Goal: Task Accomplishment & Management: Manage account settings

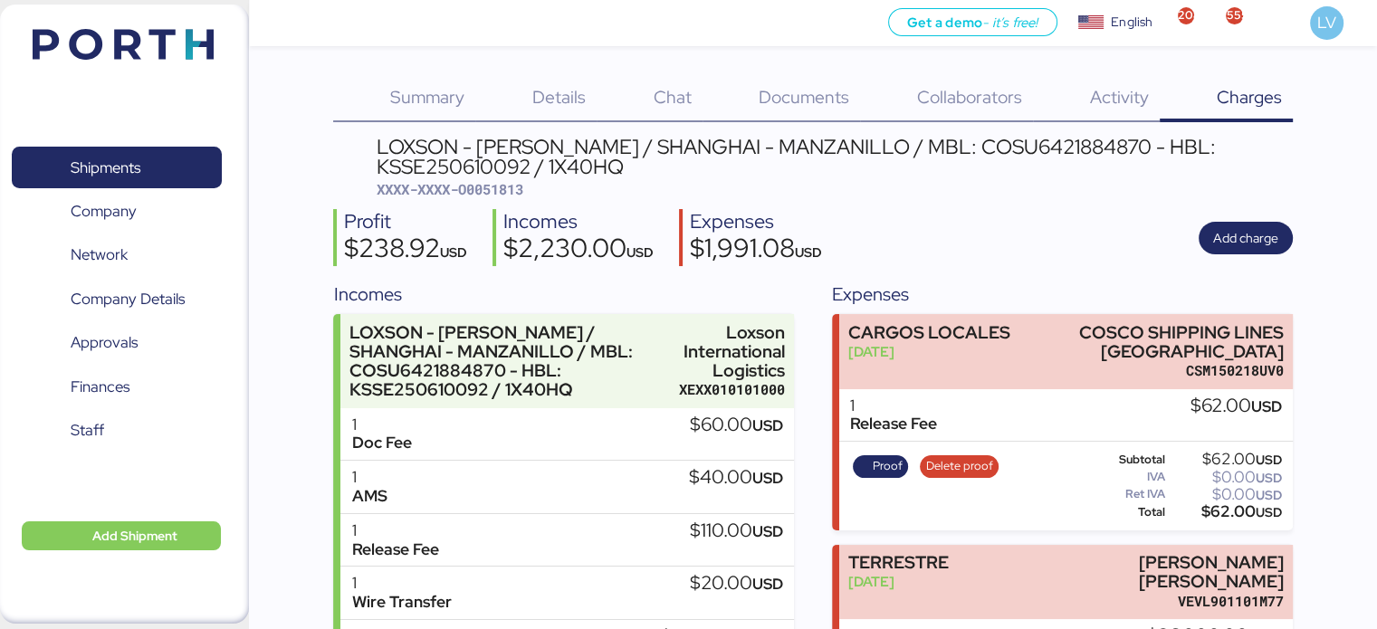
click at [181, 37] on img at bounding box center [123, 44] width 181 height 31
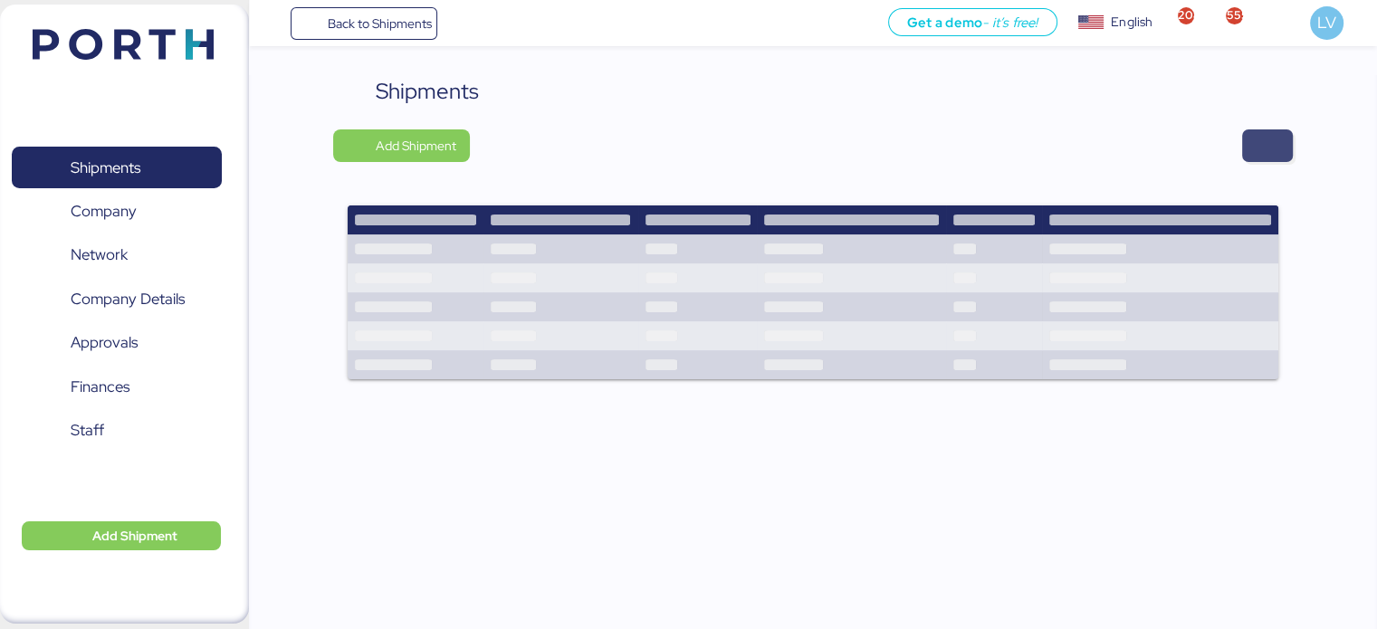
click at [1245, 144] on span "button" at bounding box center [1267, 145] width 51 height 33
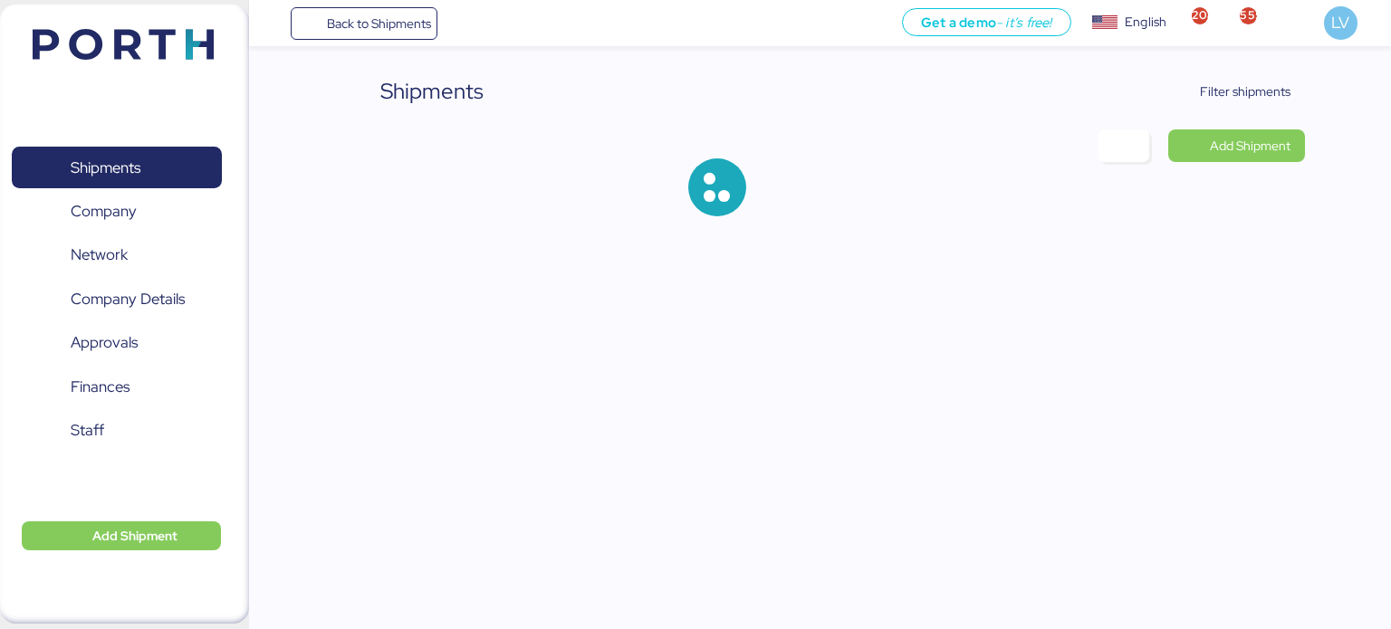
click at [1235, 108] on div "Shipments Filter shipments Add Shipment" at bounding box center [820, 160] width 971 height 170
click at [1236, 102] on span "Filter shipments" at bounding box center [1234, 91] width 113 height 25
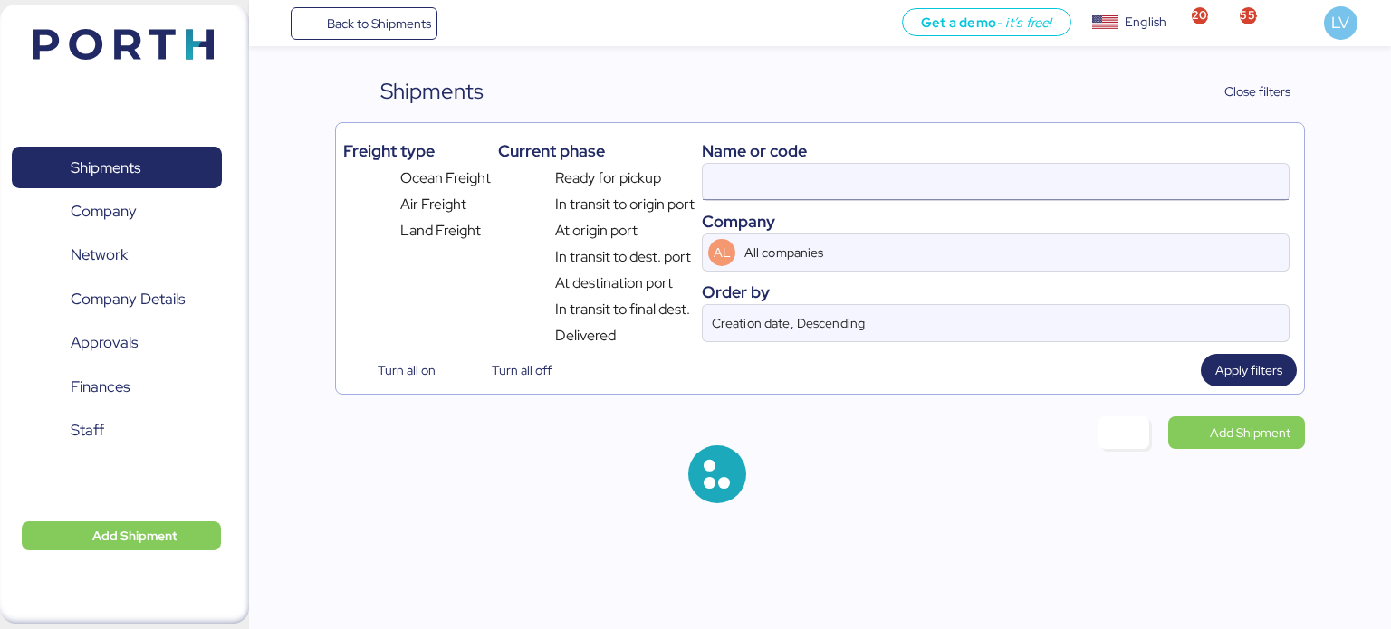
click at [1081, 175] on input at bounding box center [996, 182] width 586 height 36
paste input "O0051971"
type input "O0051971"
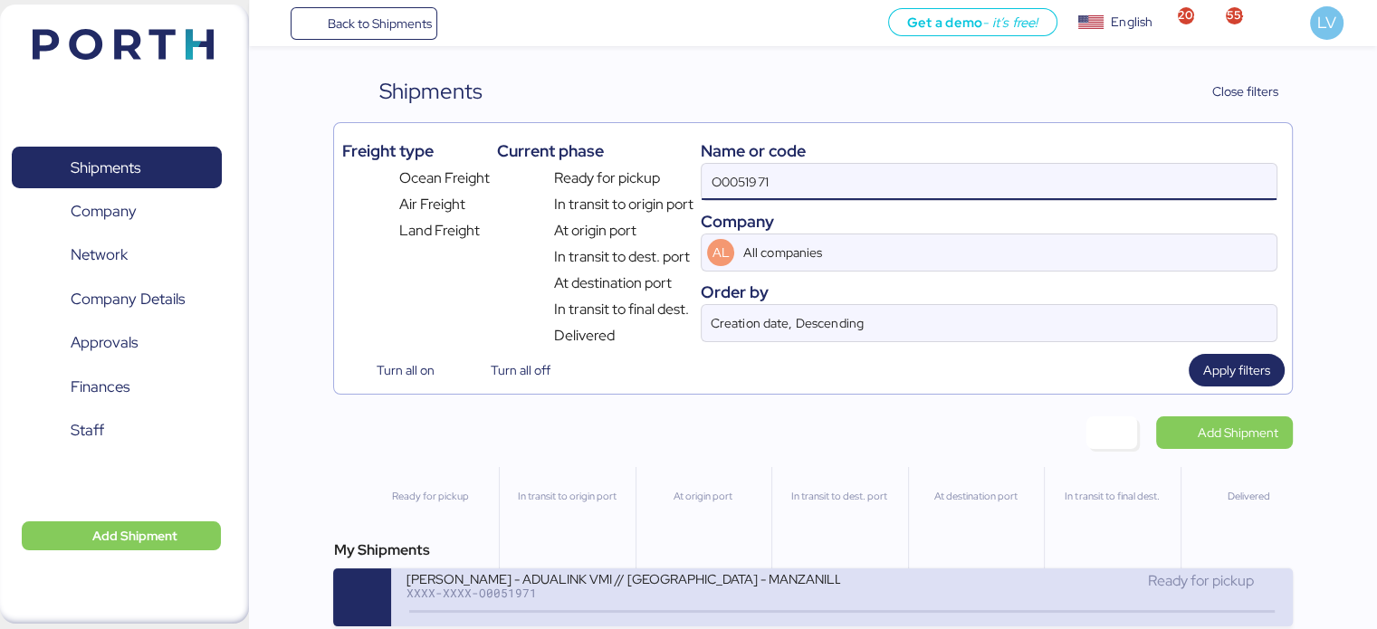
click at [445, 592] on div "XXXX-XXXX-O0051971" at bounding box center [623, 593] width 435 height 13
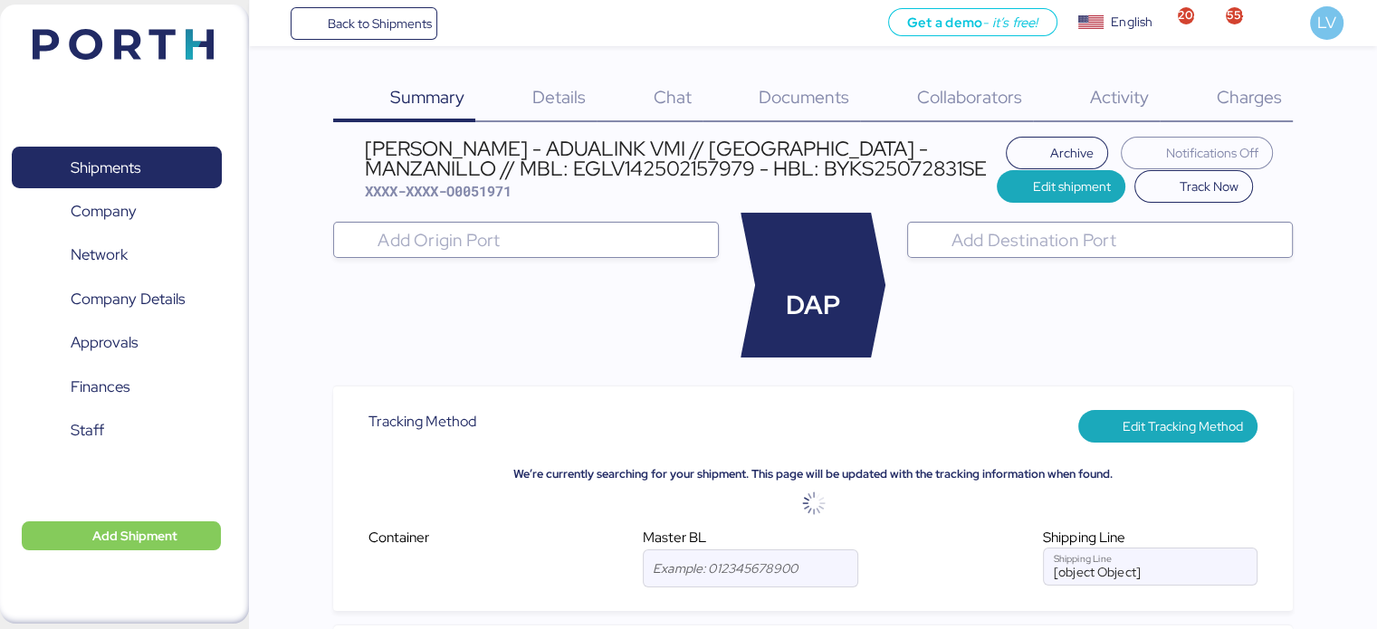
click at [1224, 91] on span "Charges" at bounding box center [1248, 97] width 65 height 24
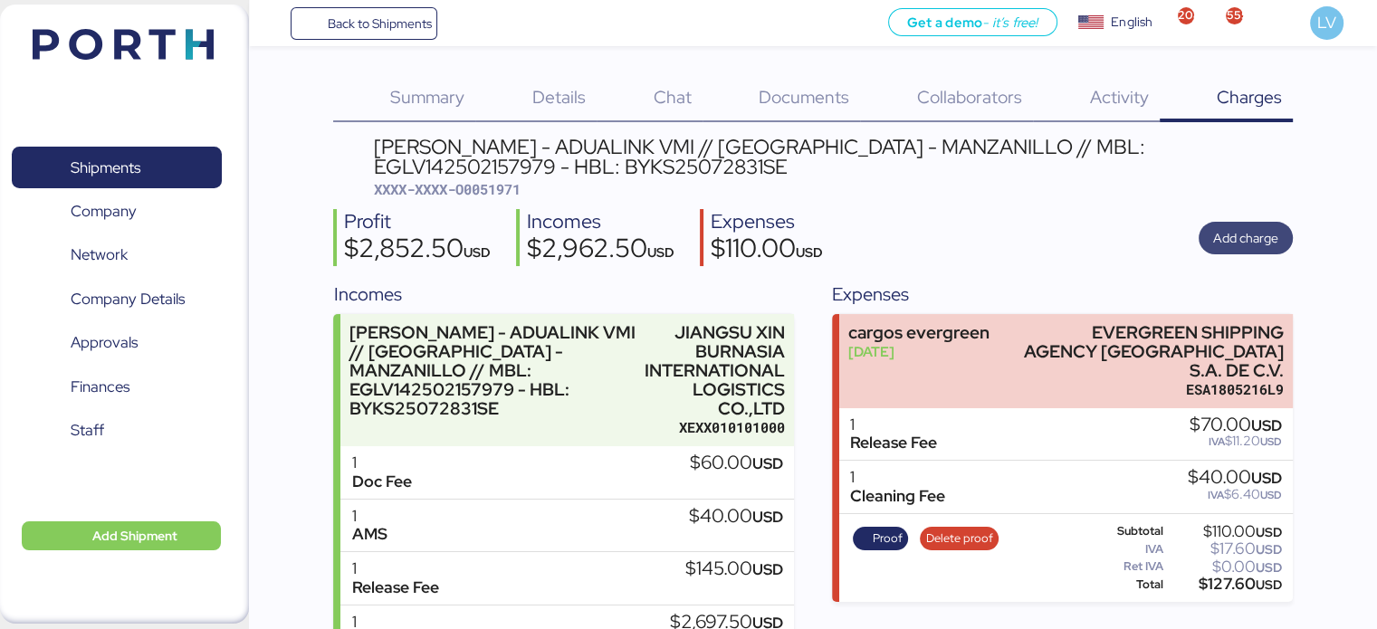
click at [1236, 234] on span "Add charge" at bounding box center [1245, 238] width 65 height 22
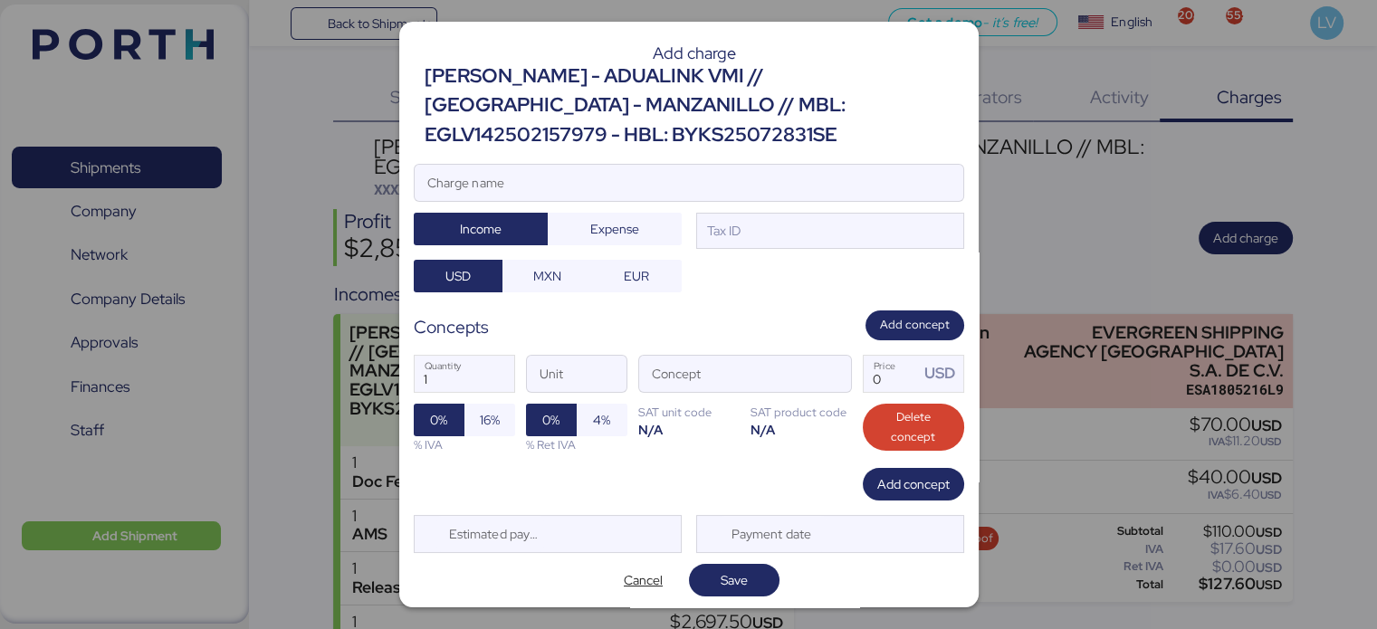
click at [705, 201] on div at bounding box center [689, 210] width 549 height 18
click at [705, 200] on input "Charge name" at bounding box center [689, 183] width 549 height 36
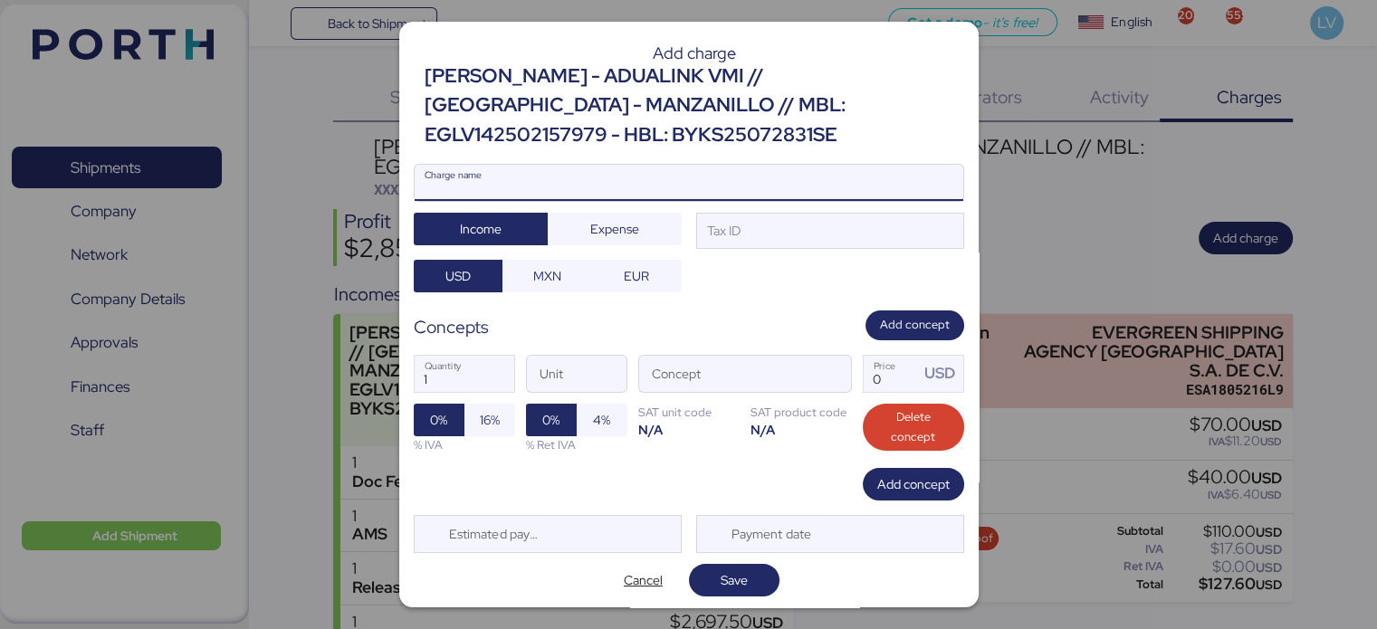
click at [699, 187] on input "Charge name" at bounding box center [689, 183] width 549 height 36
type input "t"
type input "R"
drag, startPoint x: 699, startPoint y: 187, endPoint x: 619, endPoint y: 214, distance: 83.9
click at [619, 214] on div "TERRESTRE NACIONAL Charge name Income Expense Tax ID USD MXN EUR" at bounding box center [689, 228] width 551 height 129
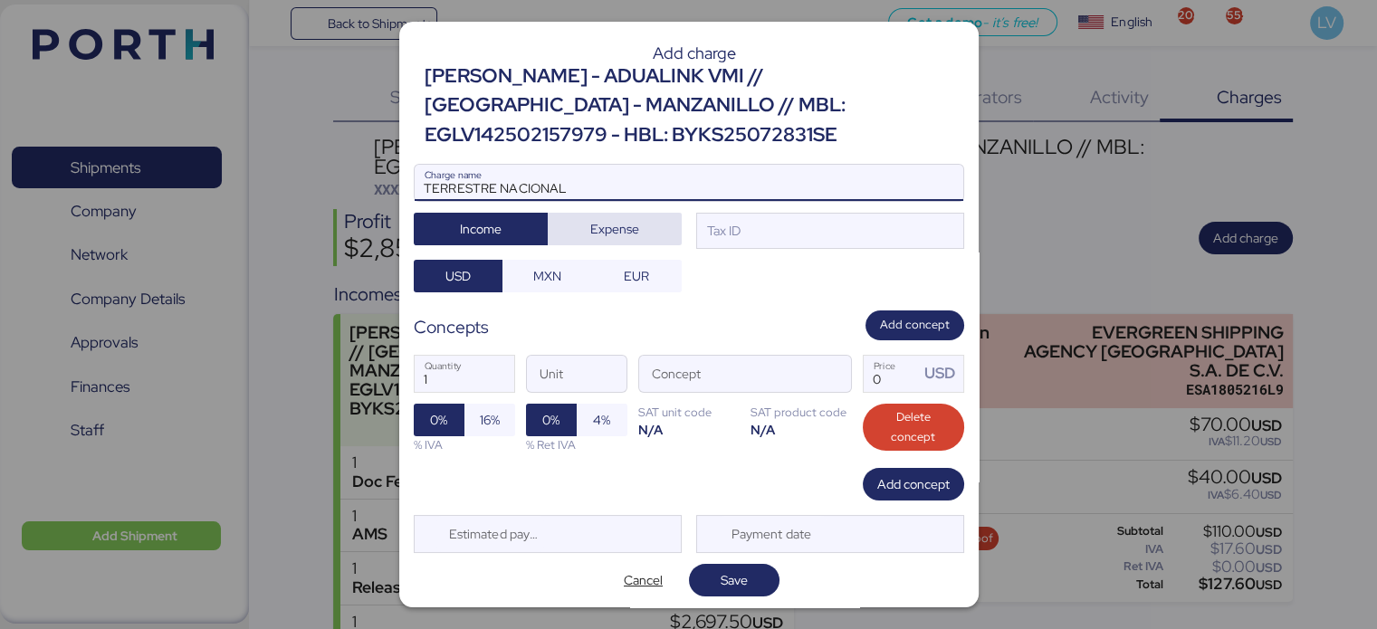
type input "TERRESTRE NACIONAL"
click at [619, 214] on span "Expense" at bounding box center [615, 229] width 134 height 33
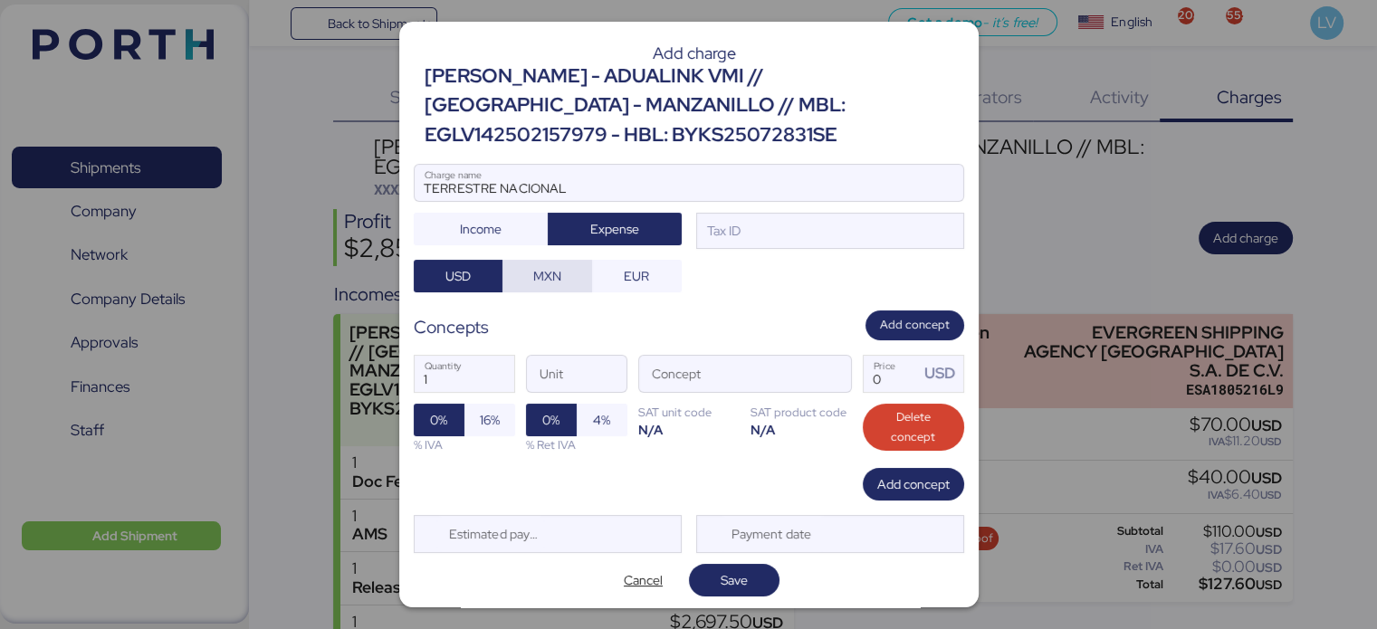
click at [533, 274] on span "MXN" at bounding box center [547, 276] width 28 height 22
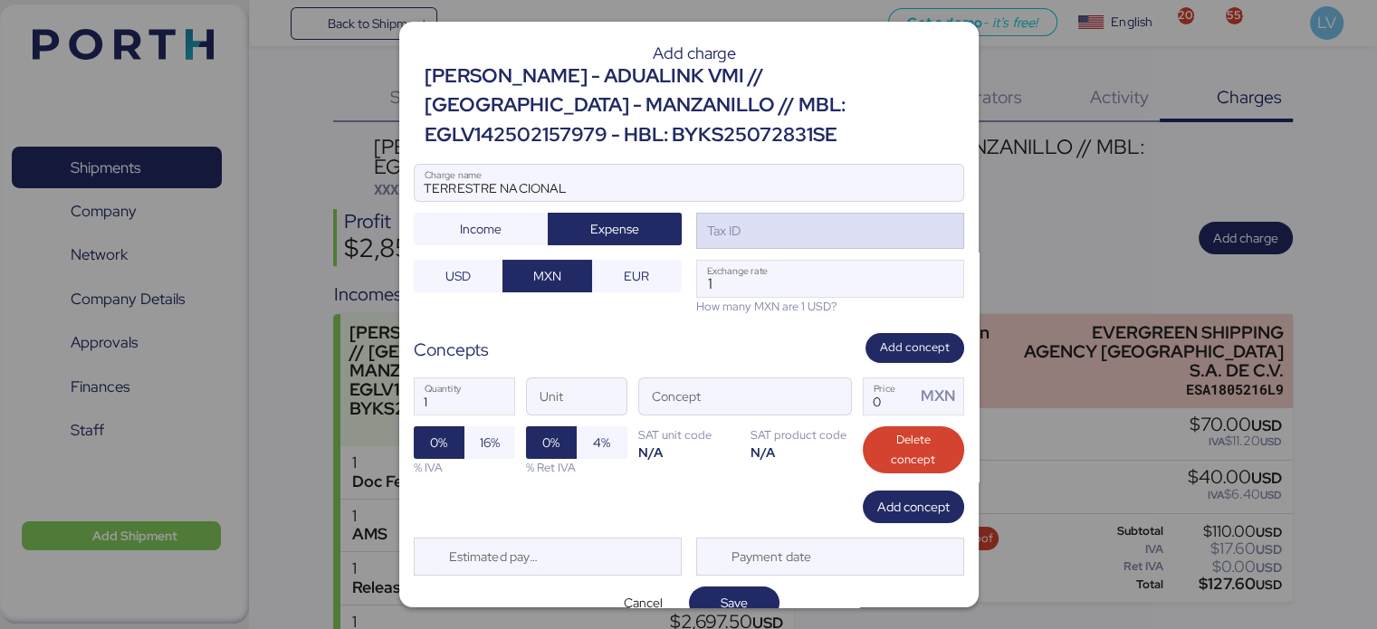
click at [760, 243] on div "Tax ID" at bounding box center [830, 231] width 268 height 36
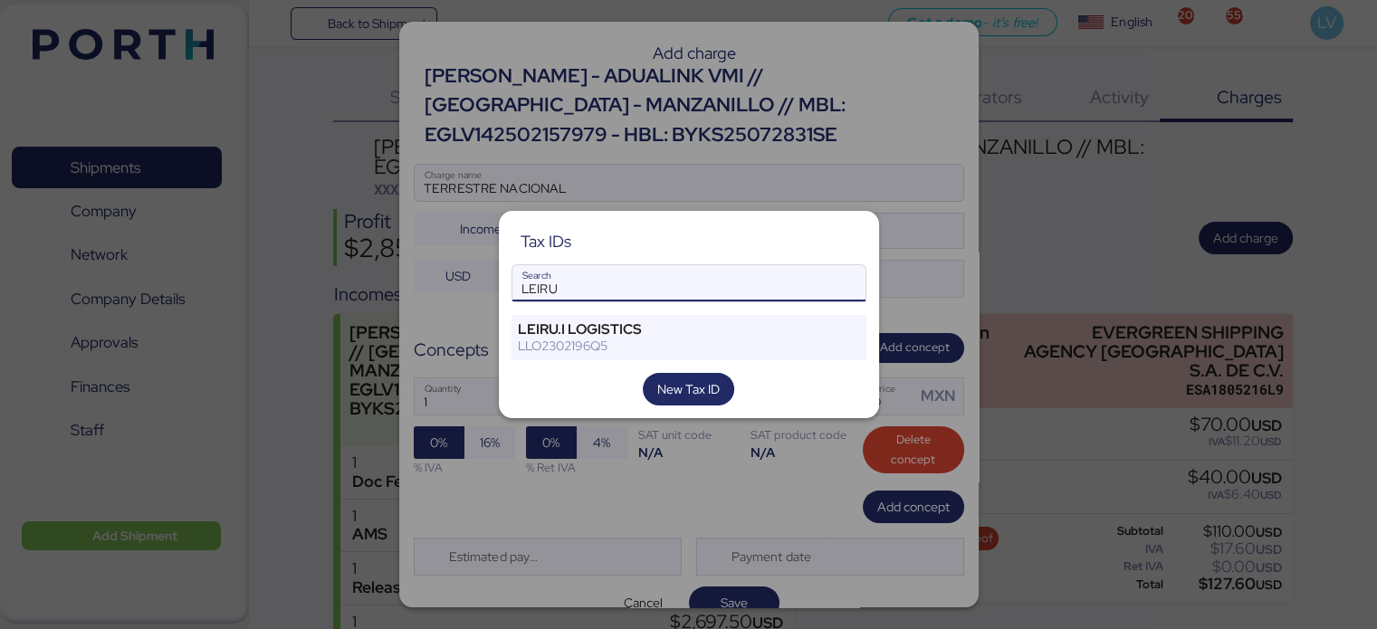
type input "LEIRU"
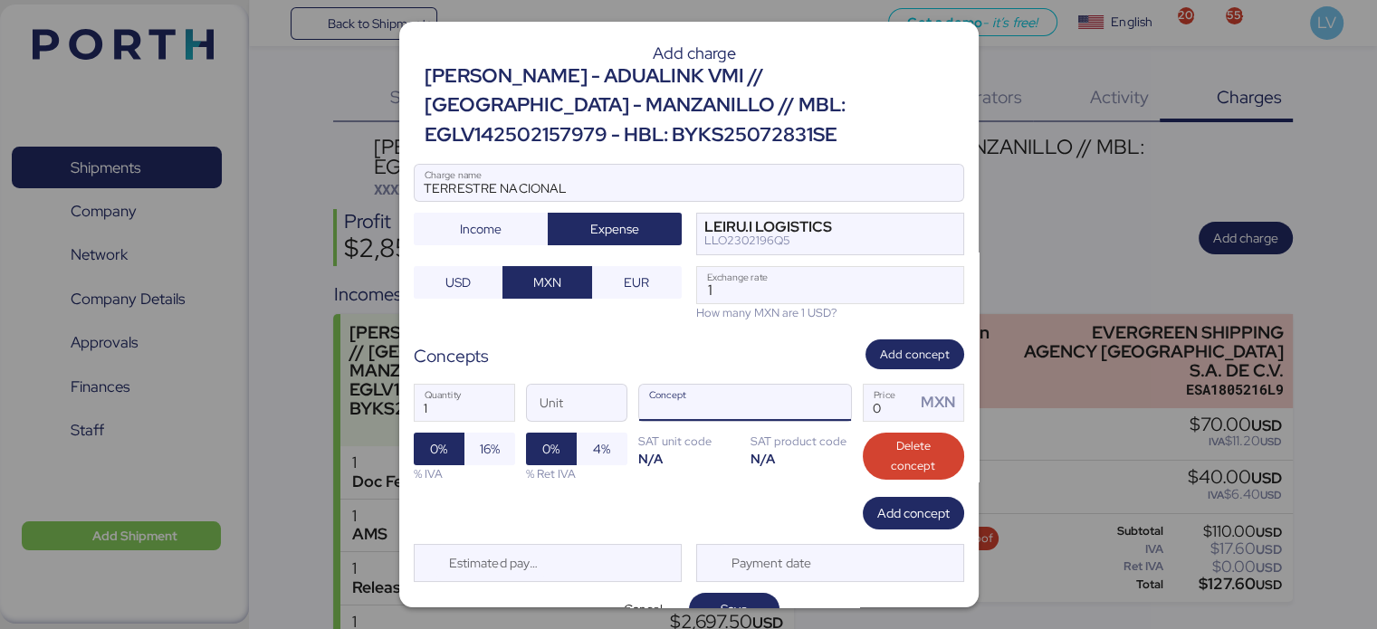
click at [793, 397] on input "Concept" at bounding box center [723, 403] width 168 height 36
click at [815, 397] on span "button" at bounding box center [832, 407] width 38 height 38
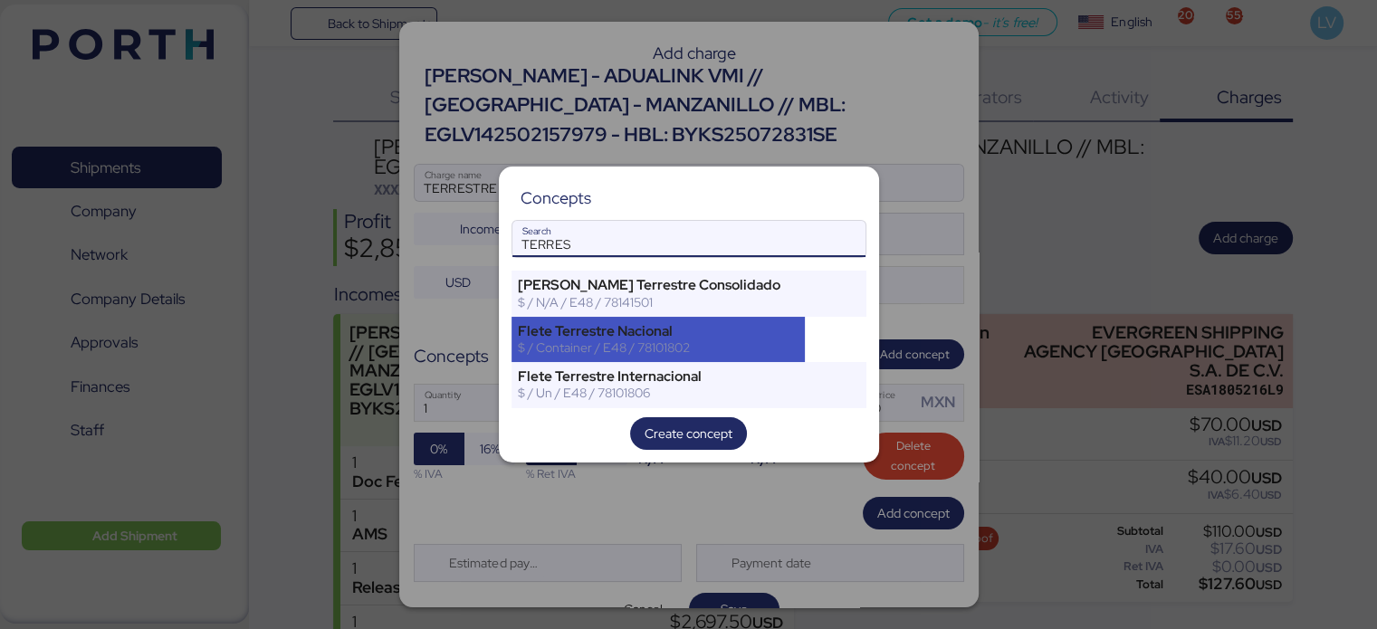
type input "TERRES"
click at [682, 341] on div "$ / Container / E48 / 78101802" at bounding box center [659, 348] width 282 height 16
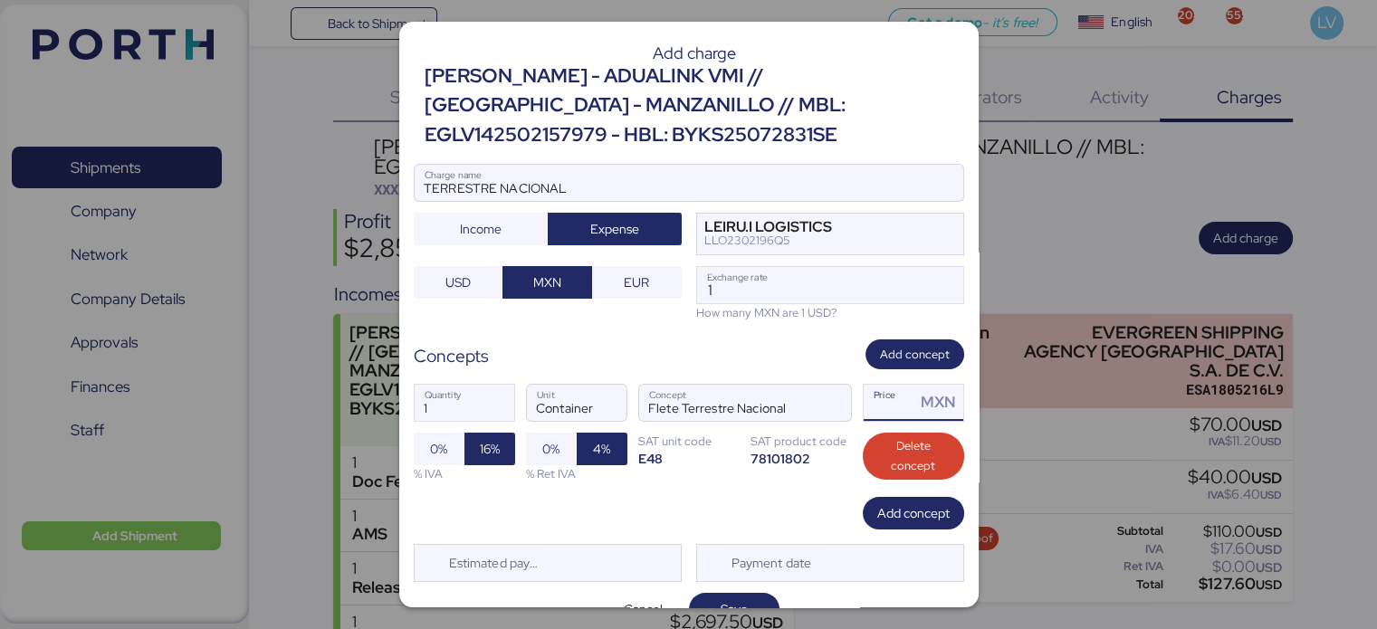
click at [887, 399] on input "Price MXN" at bounding box center [890, 403] width 53 height 36
paste input "0051971"
click at [795, 490] on div "1 Quantity Container Unit [PERSON_NAME] Terrestre Nacional Concept 51971 Price …" at bounding box center [689, 433] width 551 height 128
drag, startPoint x: 874, startPoint y: 408, endPoint x: 957, endPoint y: 413, distance: 83.4
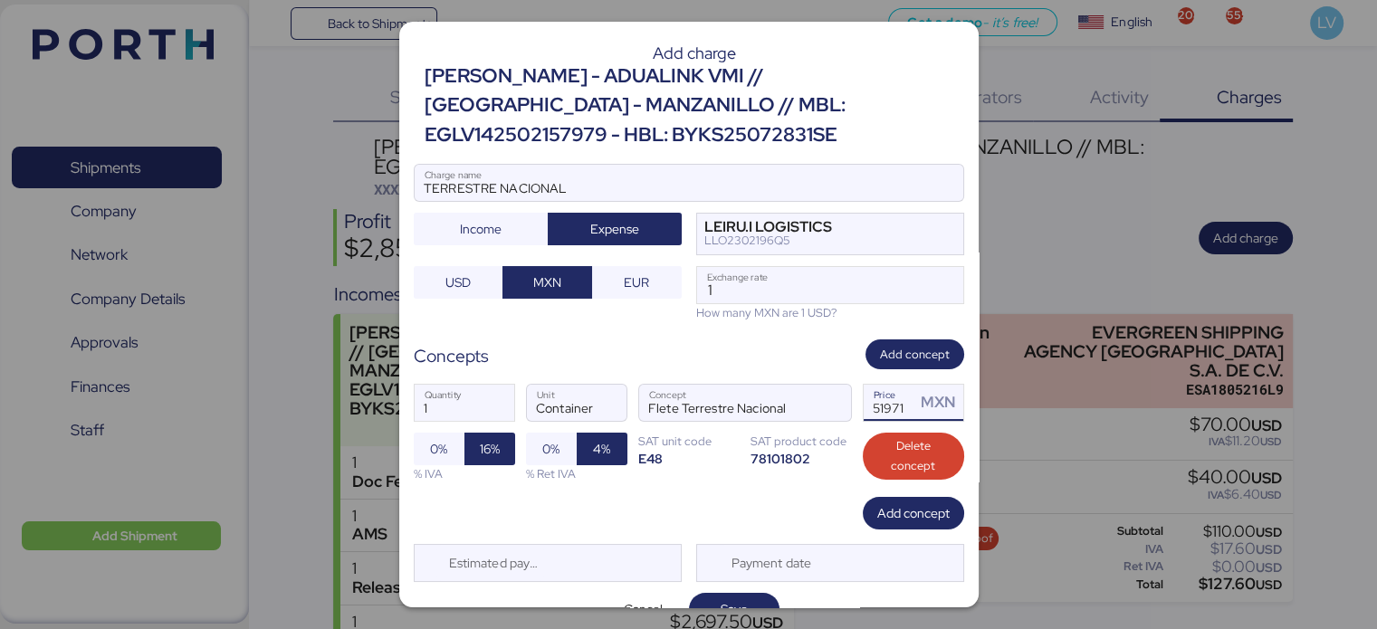
click at [957, 413] on div "Add charge JIANGSU XIN BURNASIA - ADUALINK VMI // [GEOGRAPHIC_DATA] - MANZANILL…" at bounding box center [688, 315] width 579 height 586
click at [870, 414] on input "51971" at bounding box center [890, 403] width 53 height 36
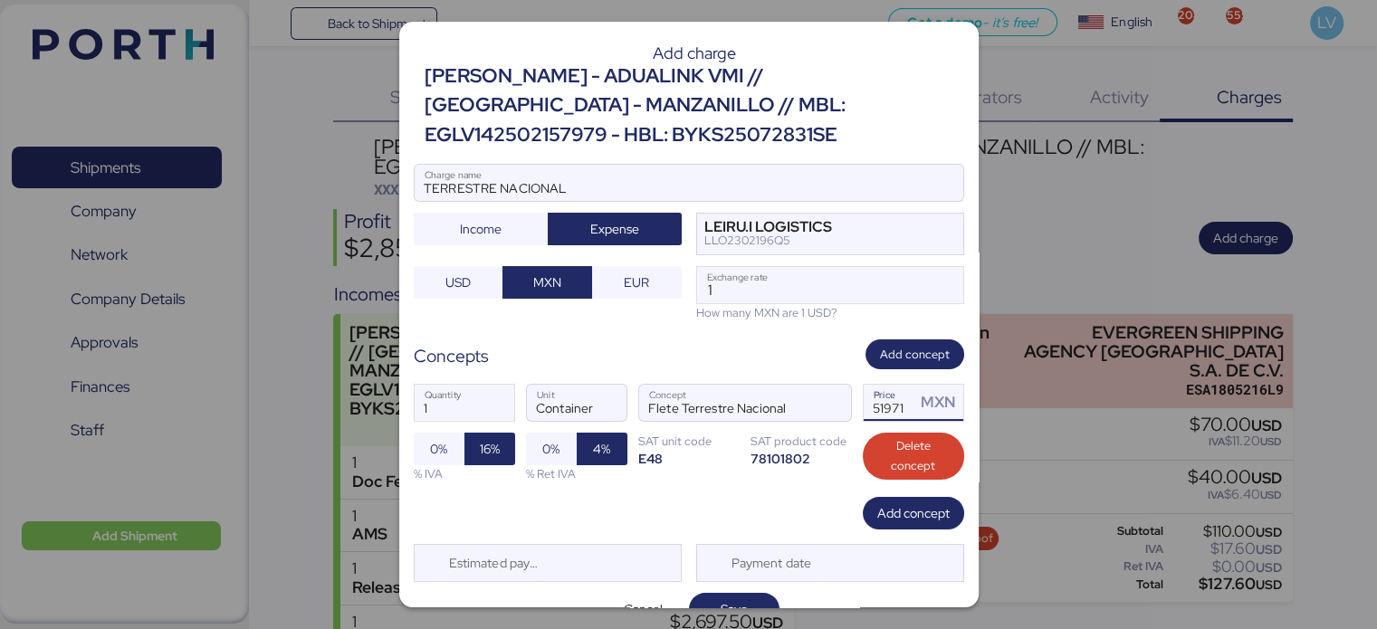
click at [870, 414] on input "51971" at bounding box center [890, 403] width 53 height 36
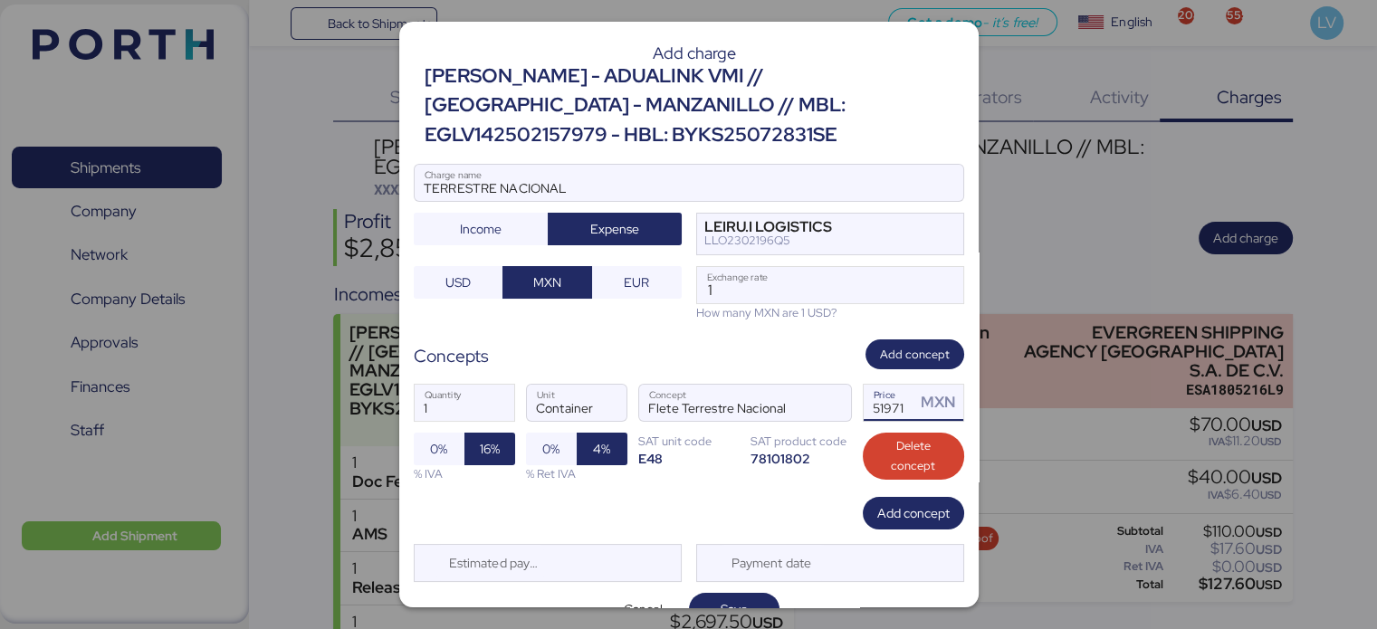
click at [870, 414] on input "51971" at bounding box center [890, 403] width 53 height 36
type input "65000"
click at [750, 353] on div "Concepts Add concept" at bounding box center [689, 355] width 551 height 30
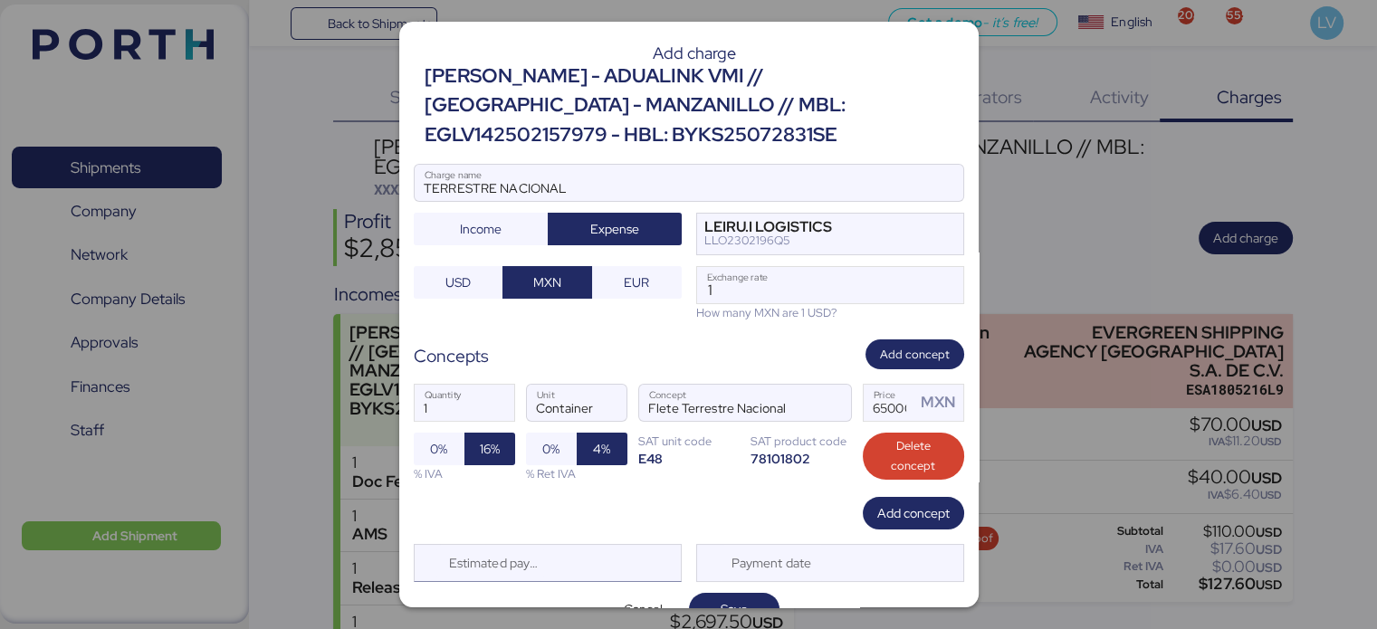
click at [510, 554] on div "Estimated payment date" at bounding box center [490, 563] width 108 height 36
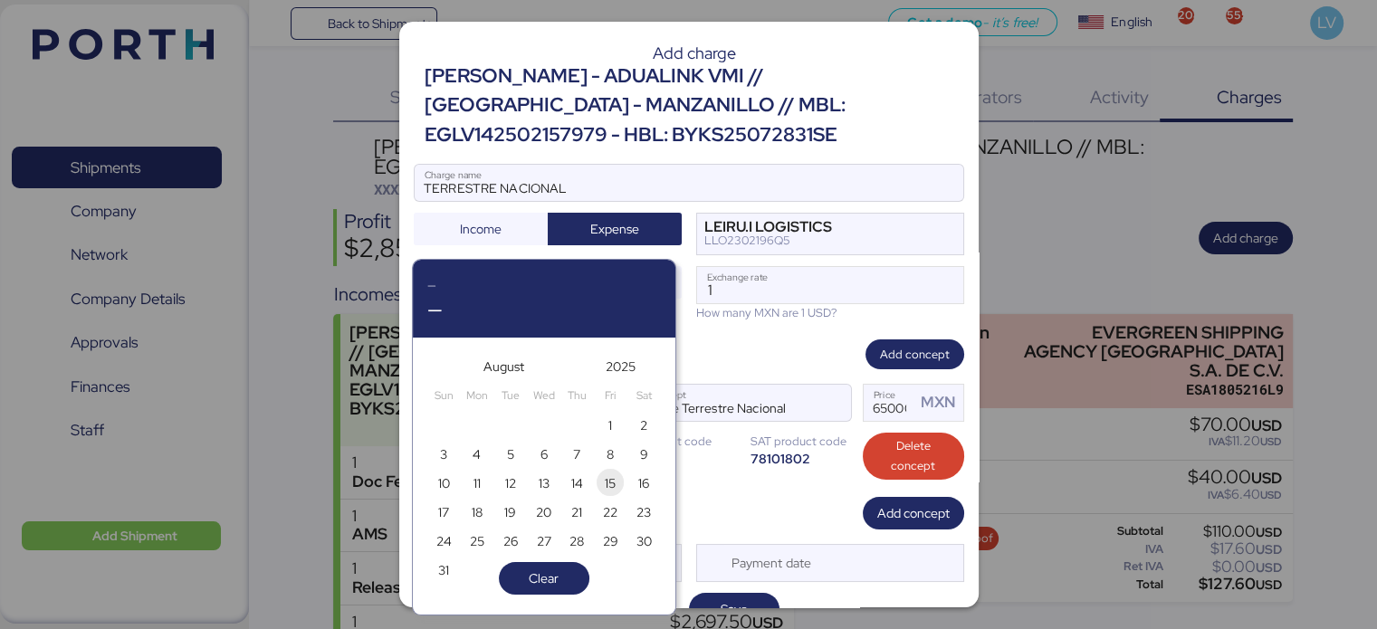
click at [617, 492] on span "15" at bounding box center [610, 484] width 20 height 22
type input "[DATE]"
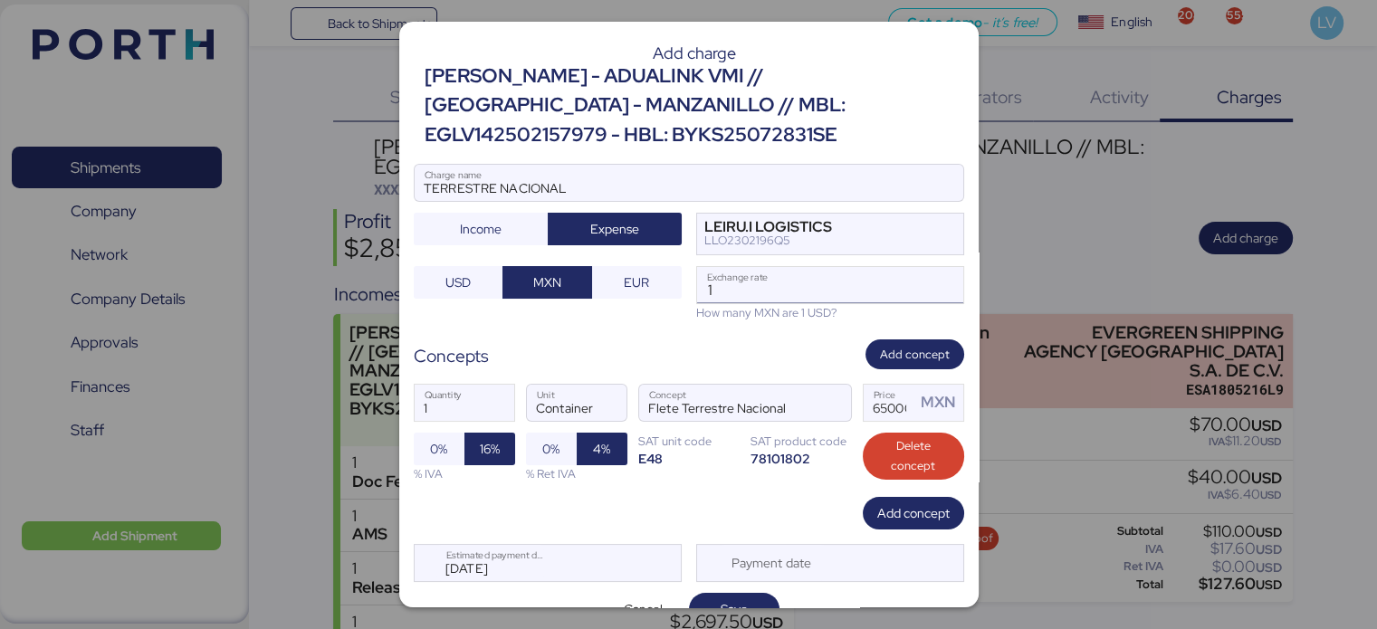
click at [784, 296] on input "1" at bounding box center [830, 285] width 266 height 36
paste input "8.8159"
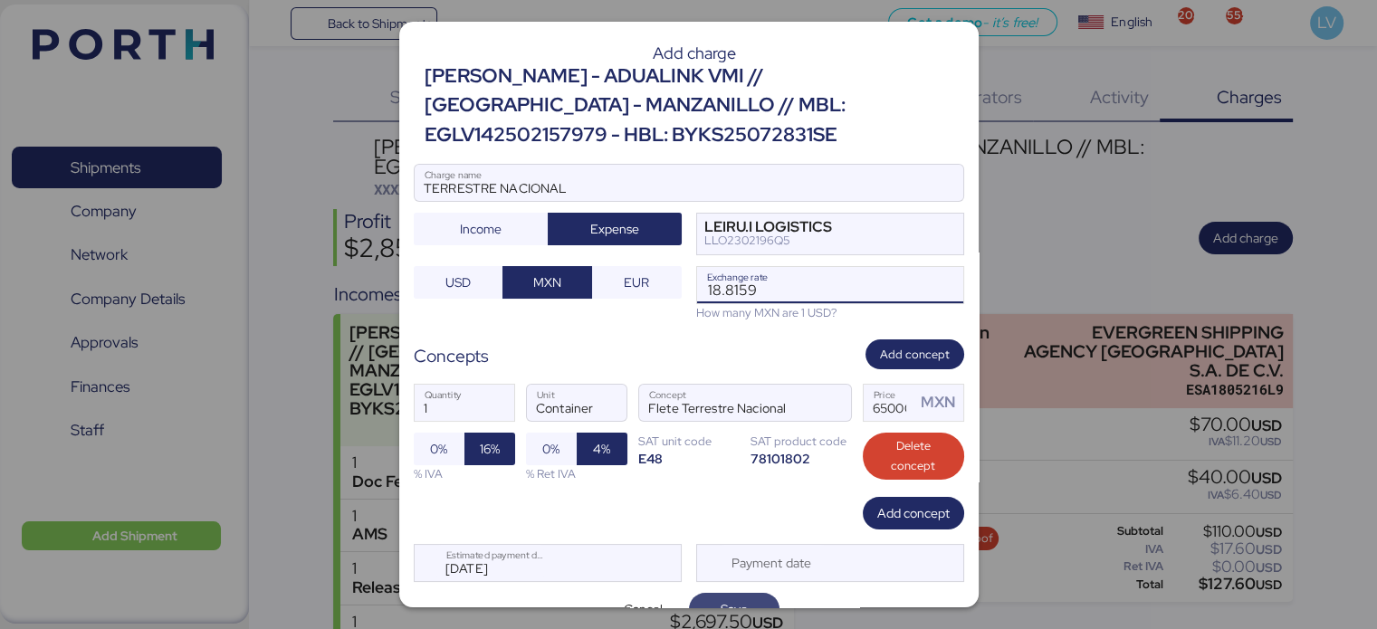
type input "18.8159"
click at [733, 599] on span "Save" at bounding box center [734, 610] width 27 height 22
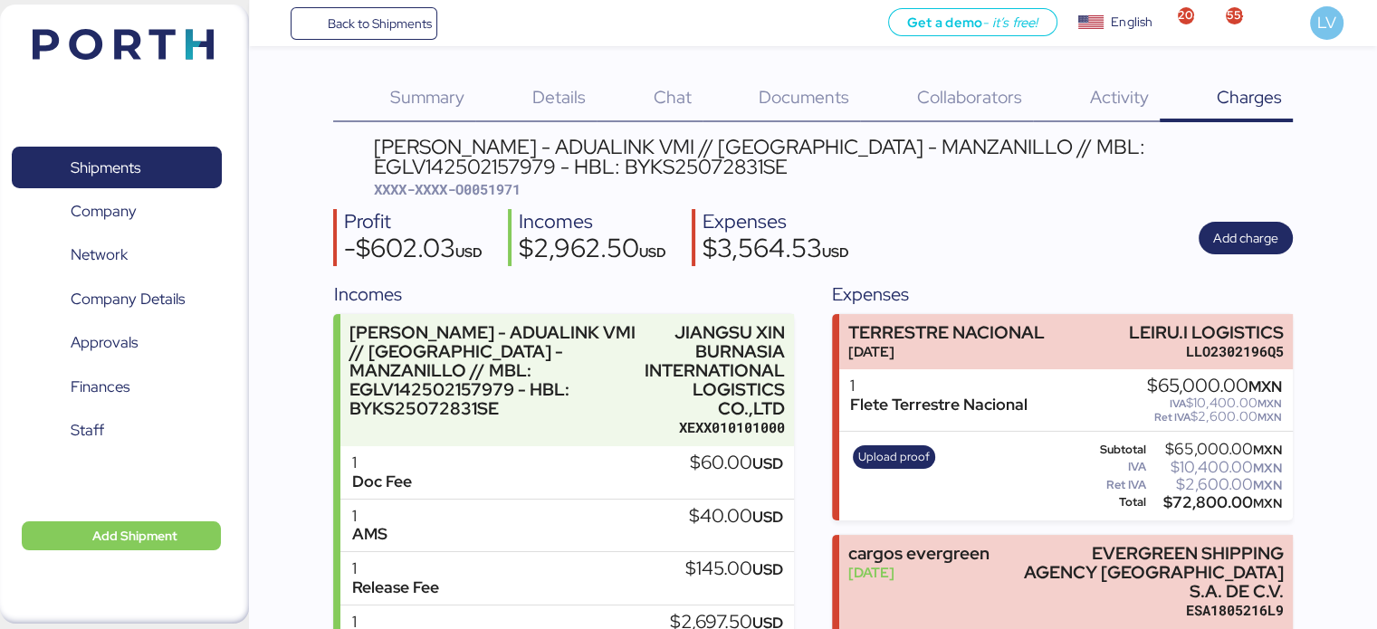
scroll to position [185, 0]
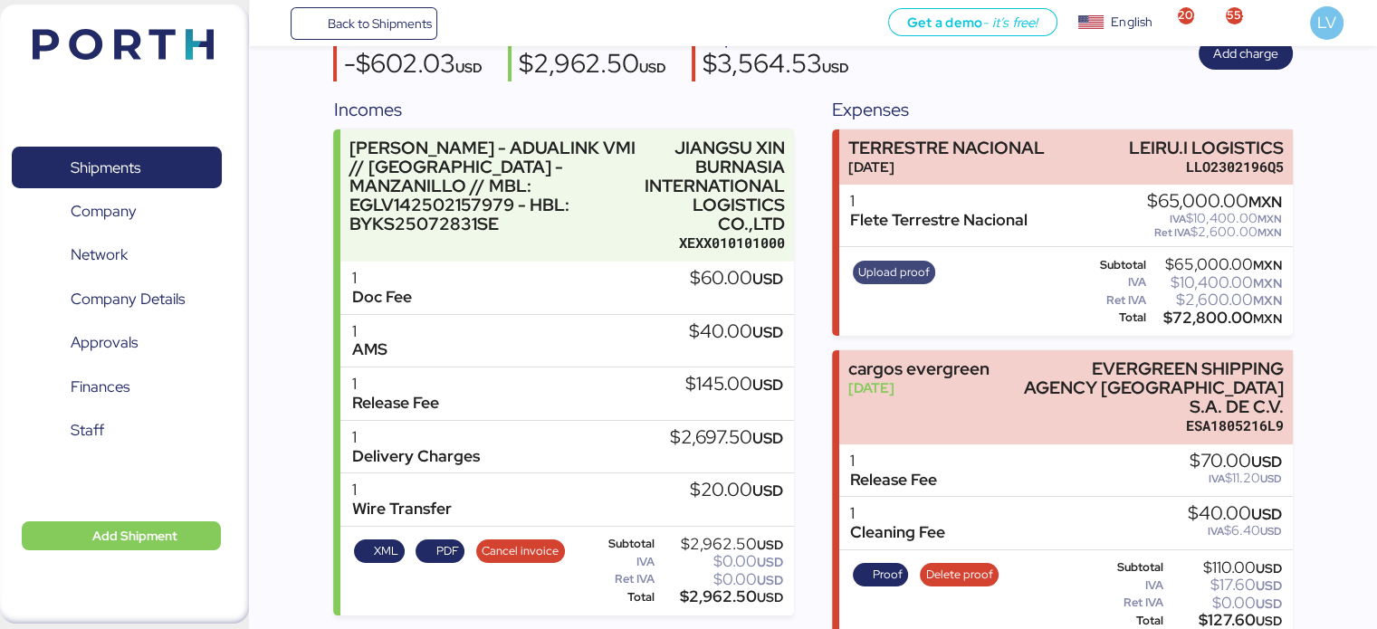
click at [888, 272] on span "Upload proof" at bounding box center [894, 273] width 72 height 20
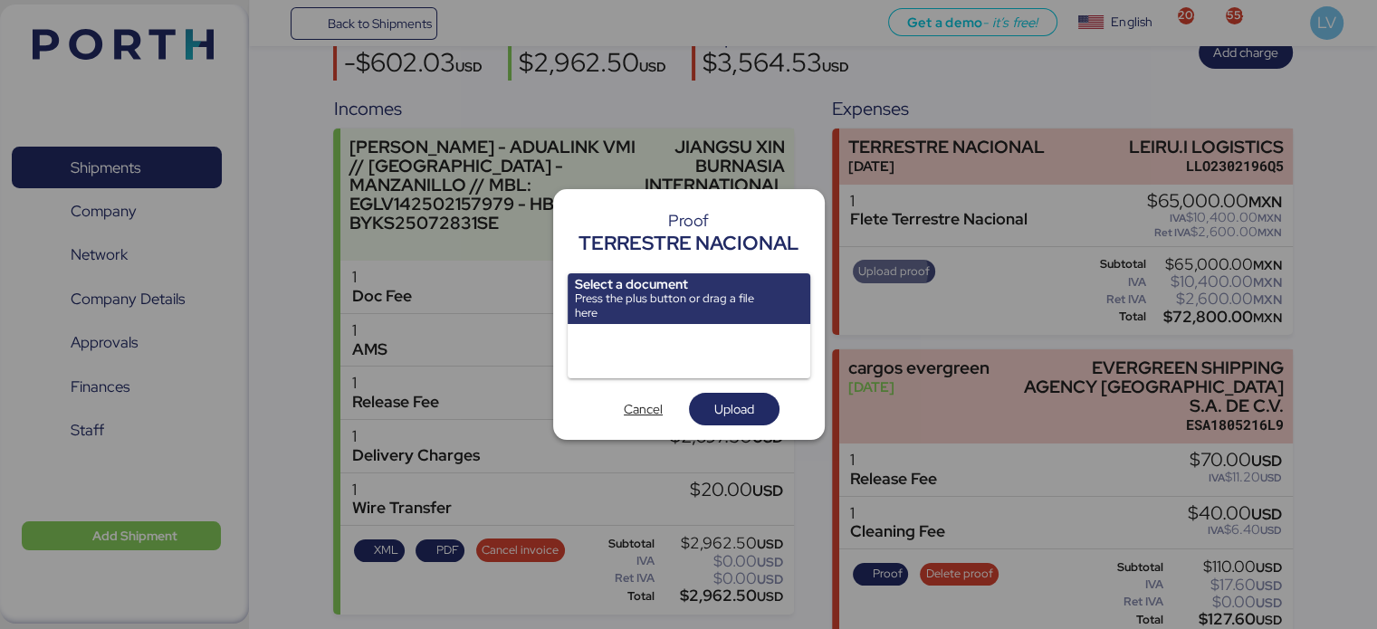
scroll to position [0, 0]
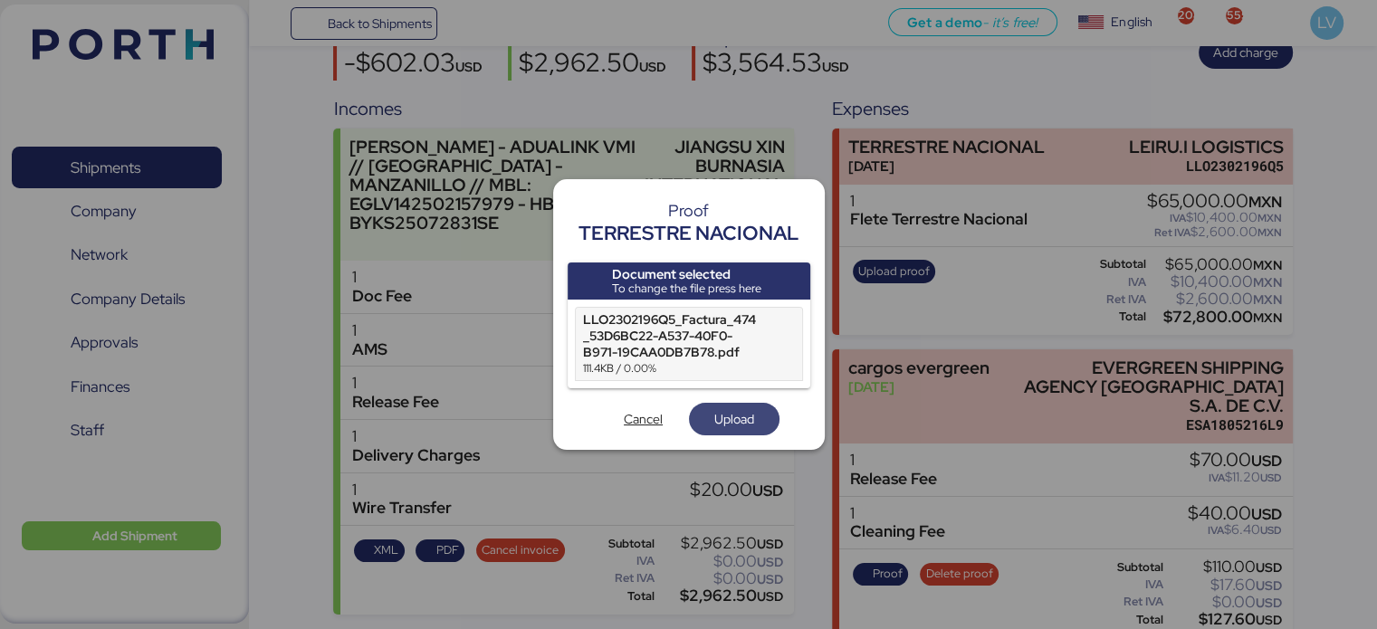
click at [750, 412] on span "Upload" at bounding box center [734, 419] width 40 height 22
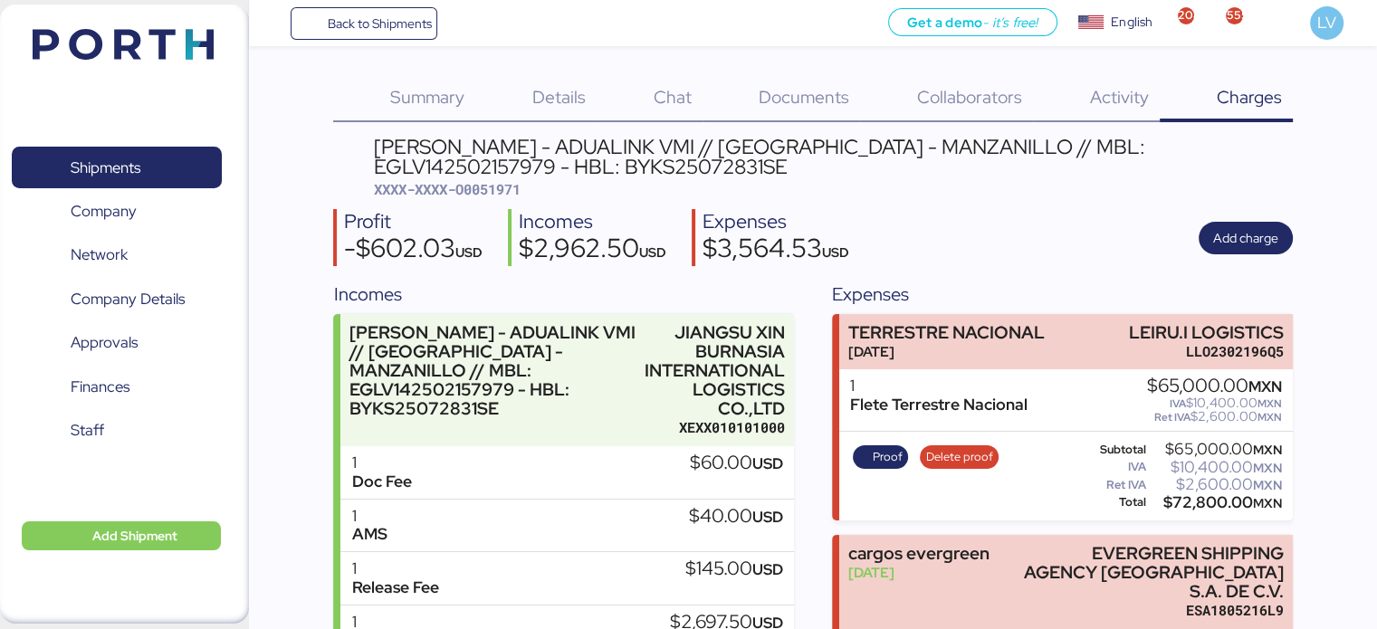
click at [496, 187] on span "XXXX-XXXX-O0051971" at bounding box center [447, 189] width 147 height 18
